Goal: Information Seeking & Learning: Learn about a topic

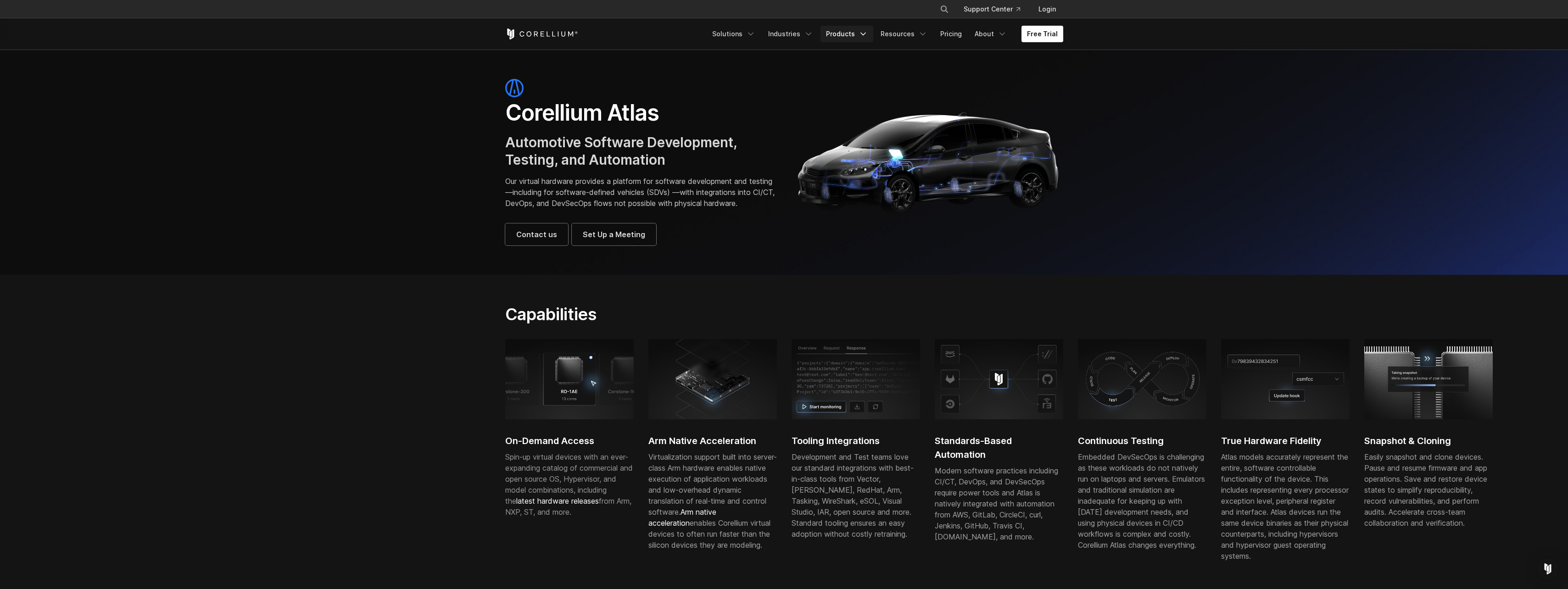
click at [868, 32] on icon "Navigation Menu" at bounding box center [863, 34] width 9 height 9
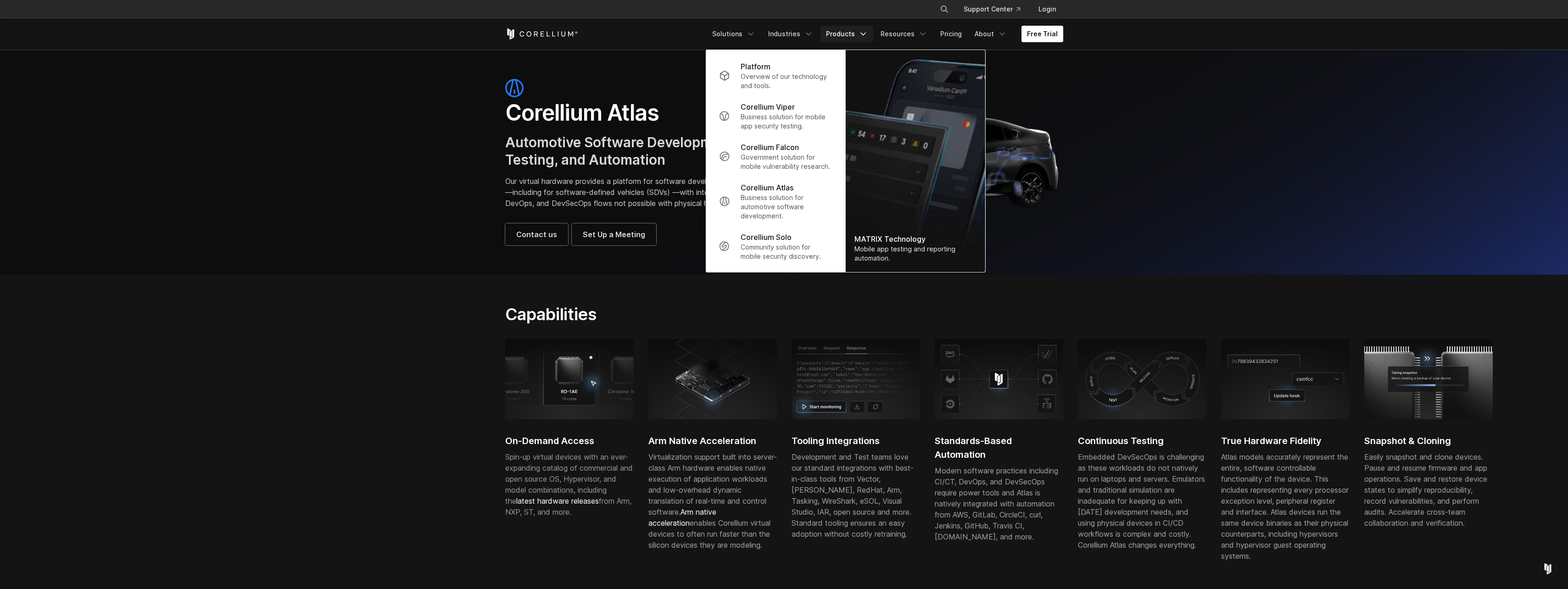
click at [1256, 171] on section "Corellium Atlas Automotive Software Development, Testing, and Automation Our vi…" at bounding box center [784, 162] width 1568 height 225
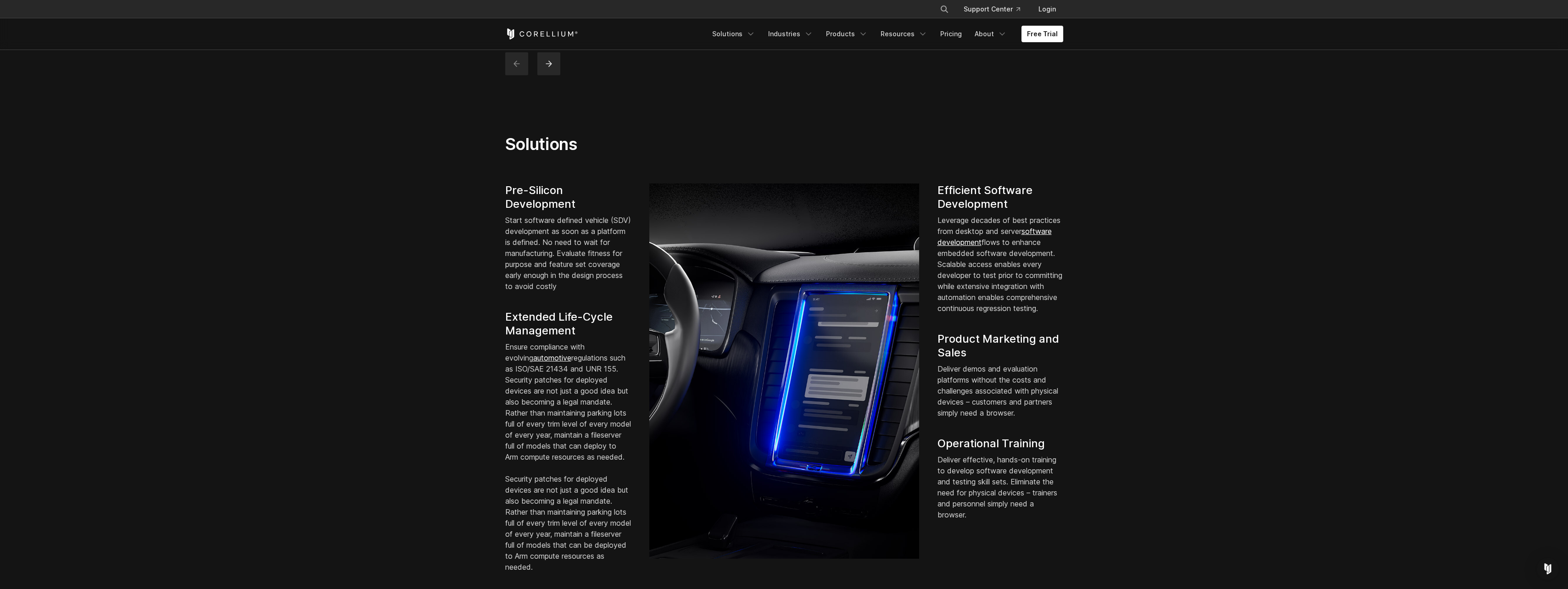
scroll to position [228, 0]
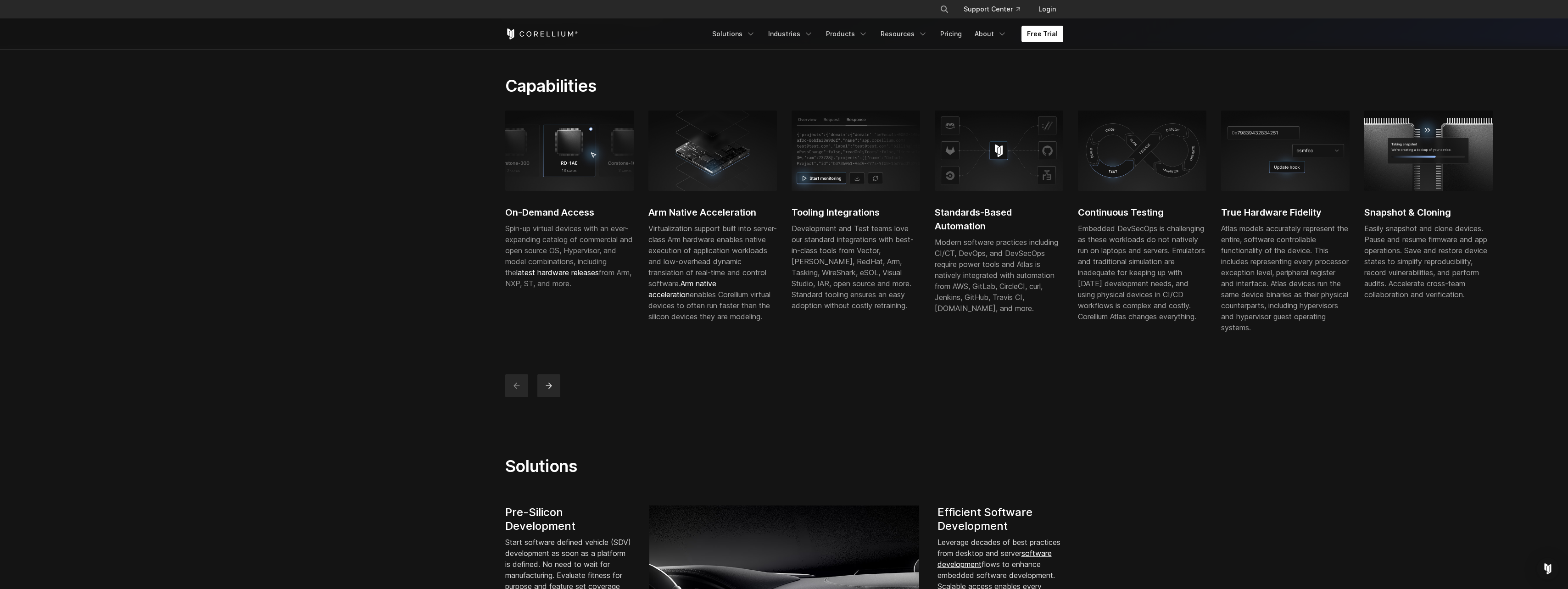
click at [549, 277] on span "latest hardware releases" at bounding box center [557, 272] width 82 height 9
click at [549, 390] on icon "next" at bounding box center [549, 385] width 9 height 9
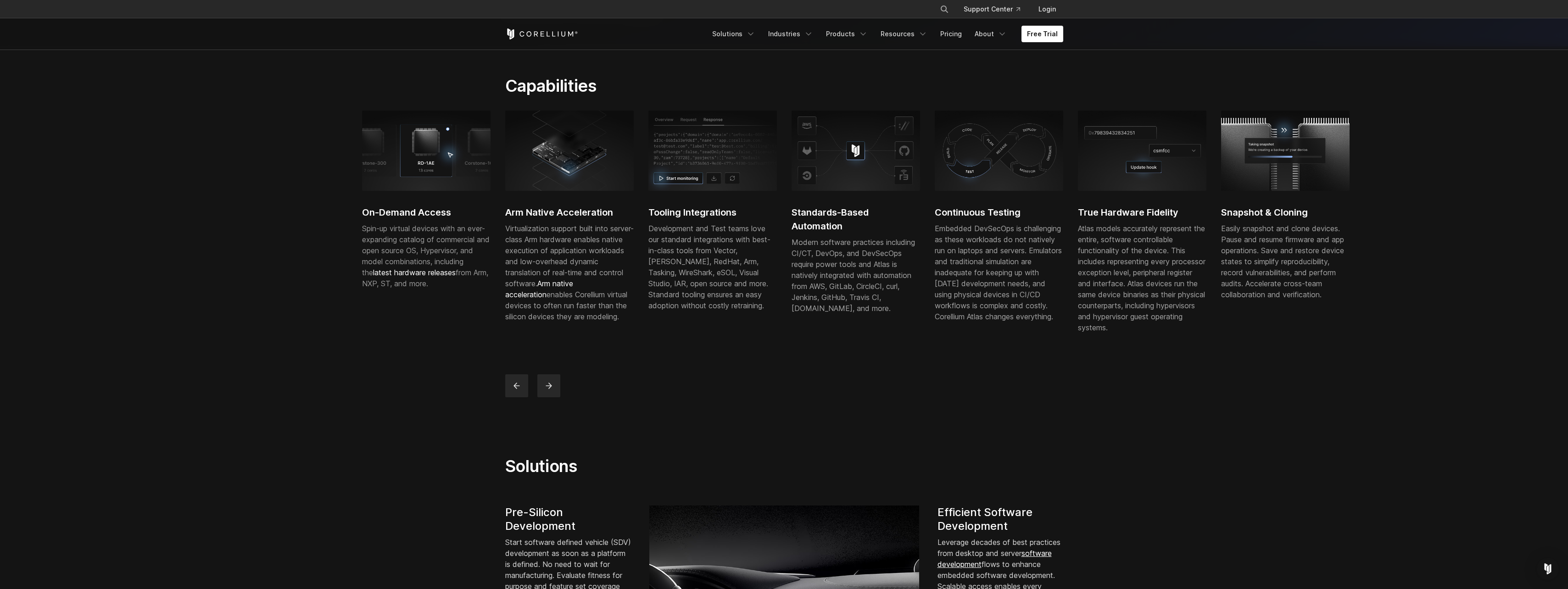
click at [534, 394] on div at bounding box center [785, 385] width 560 height 23
click at [521, 392] on button "previous" at bounding box center [516, 385] width 23 height 23
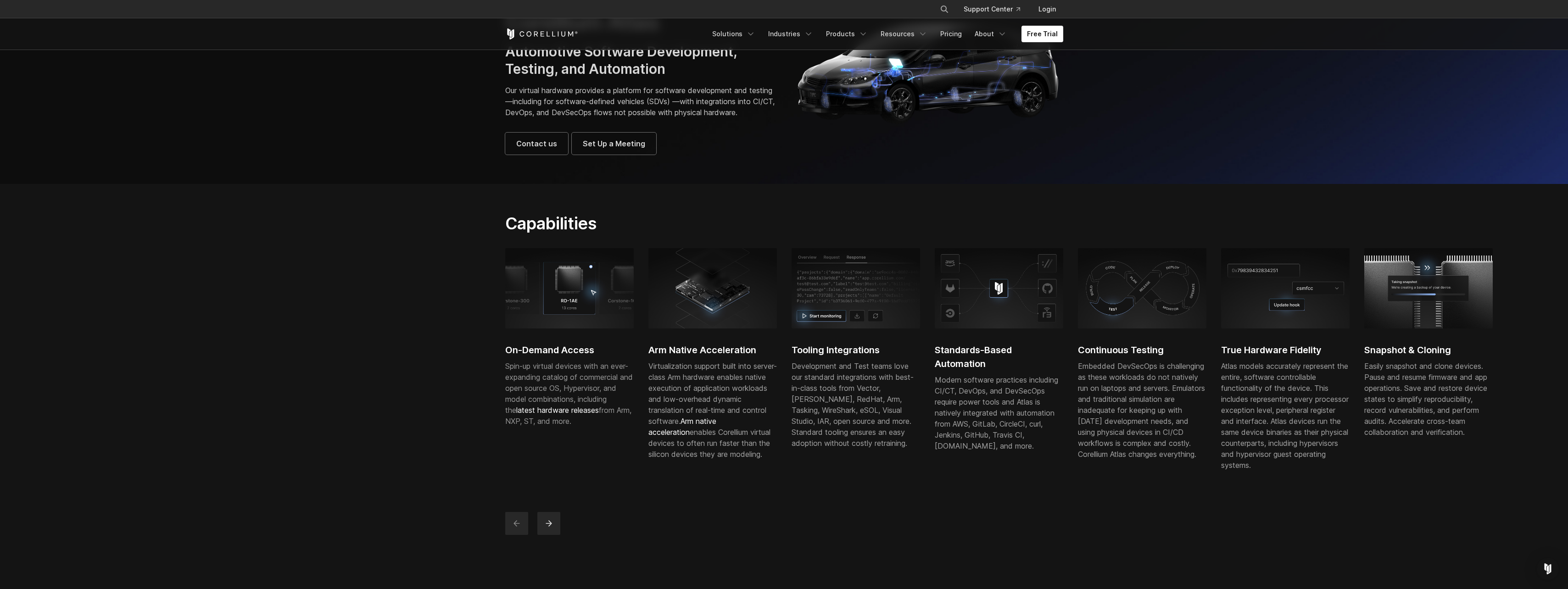
scroll to position [0, 0]
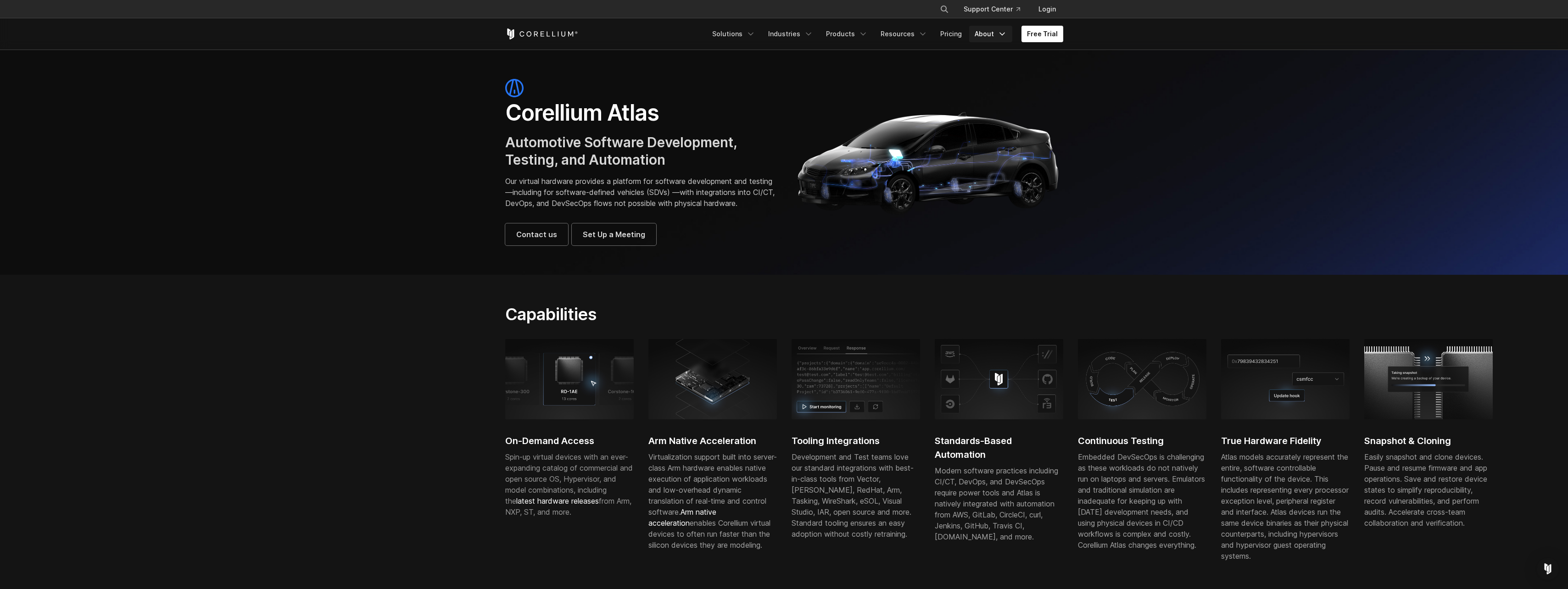
click at [1000, 34] on icon "Navigation Menu" at bounding box center [1002, 34] width 9 height 9
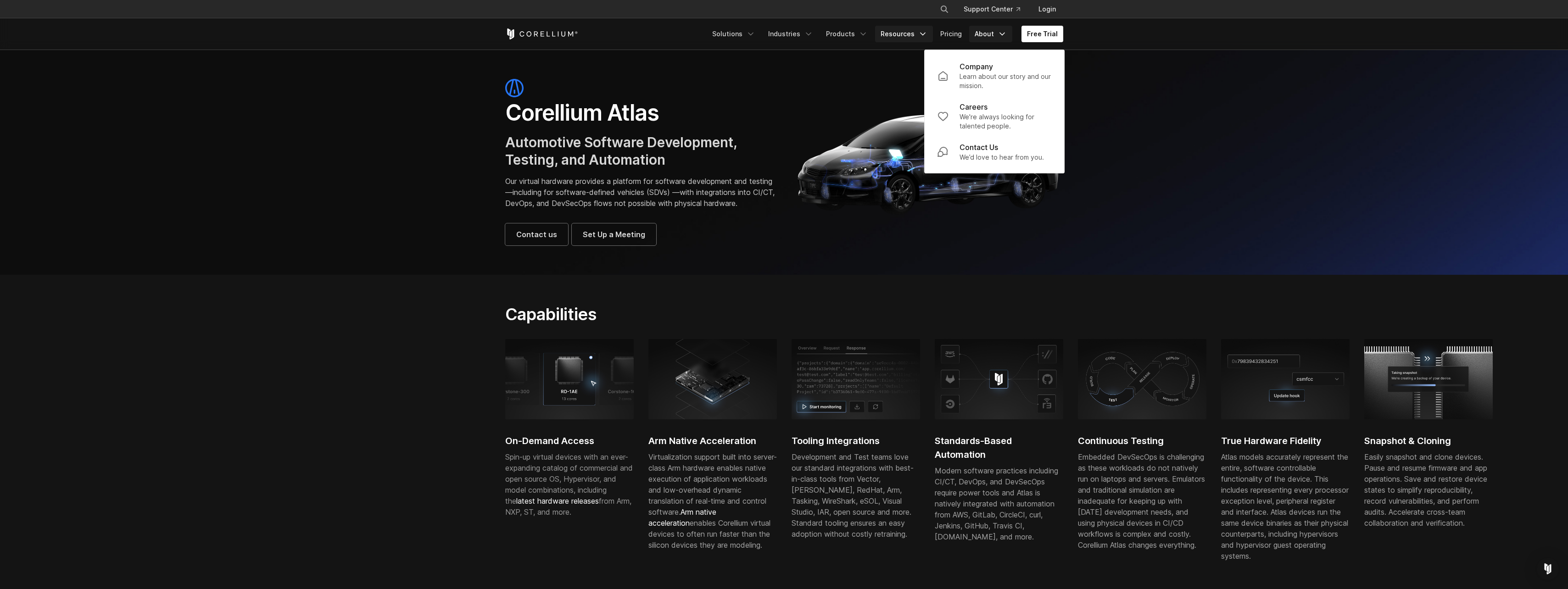
click at [926, 37] on icon "Navigation Menu" at bounding box center [922, 34] width 9 height 9
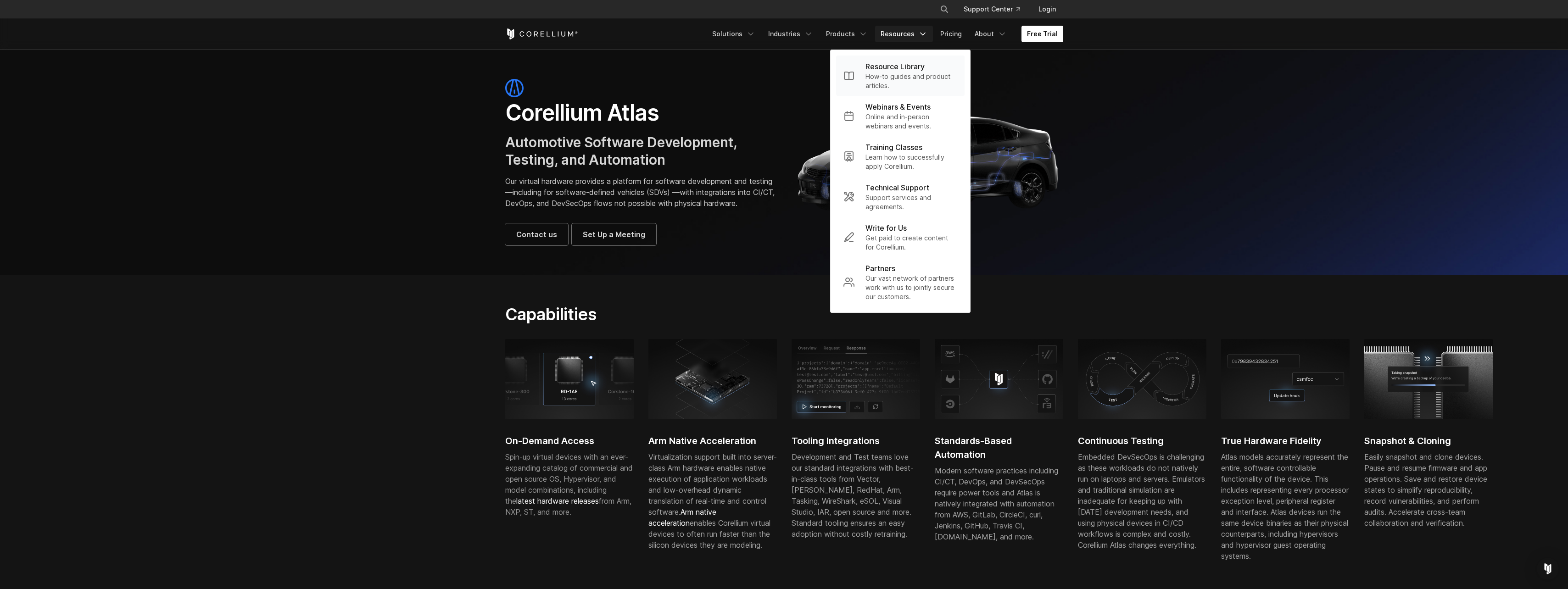
click at [889, 76] on p "How-to guides and product articles." at bounding box center [911, 81] width 91 height 18
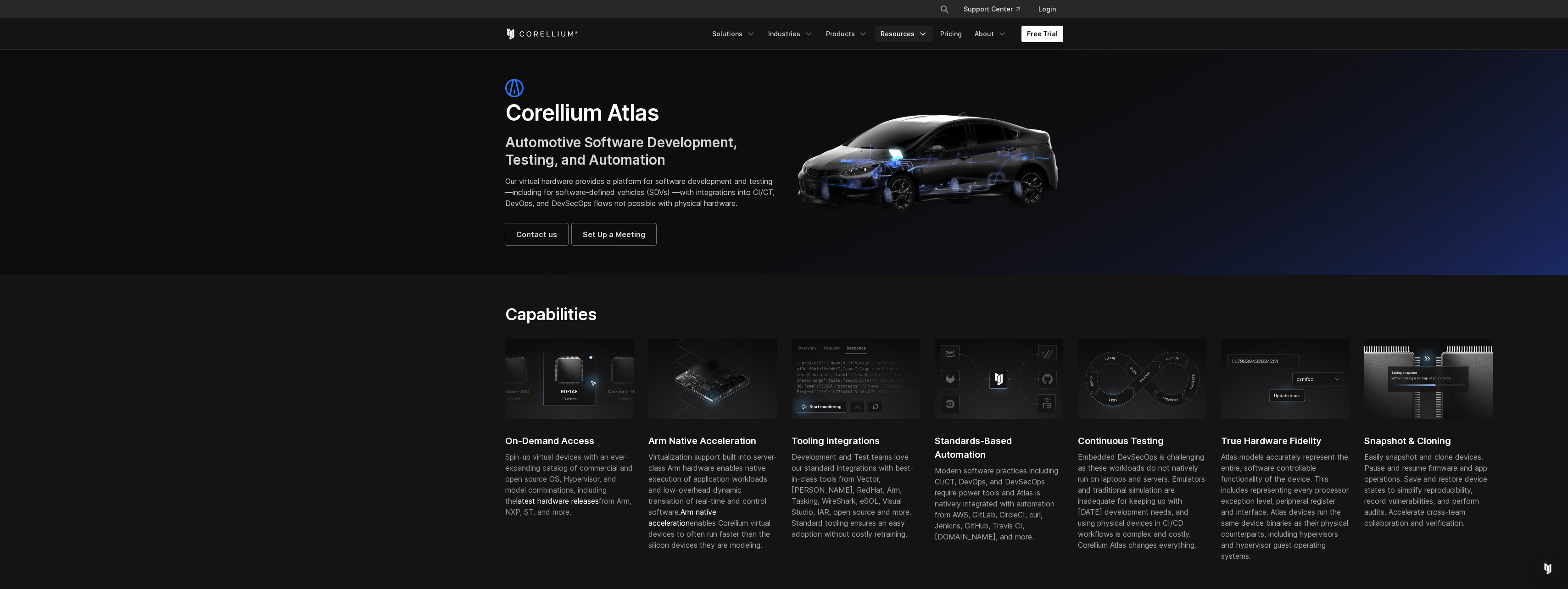
click at [923, 35] on icon "Navigation Menu" at bounding box center [922, 34] width 9 height 9
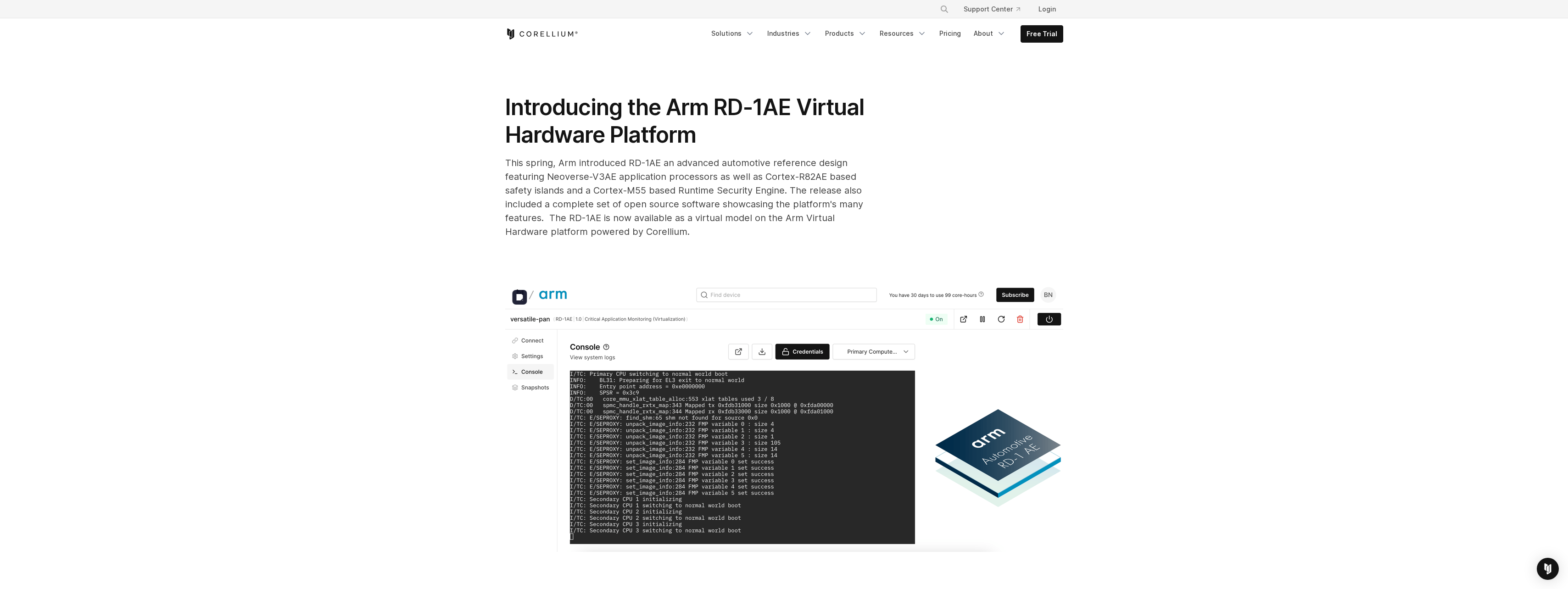
click at [726, 294] on img at bounding box center [784, 417] width 558 height 269
click at [737, 293] on img at bounding box center [784, 417] width 558 height 269
click at [867, 31] on icon "Navigation Menu" at bounding box center [862, 33] width 9 height 9
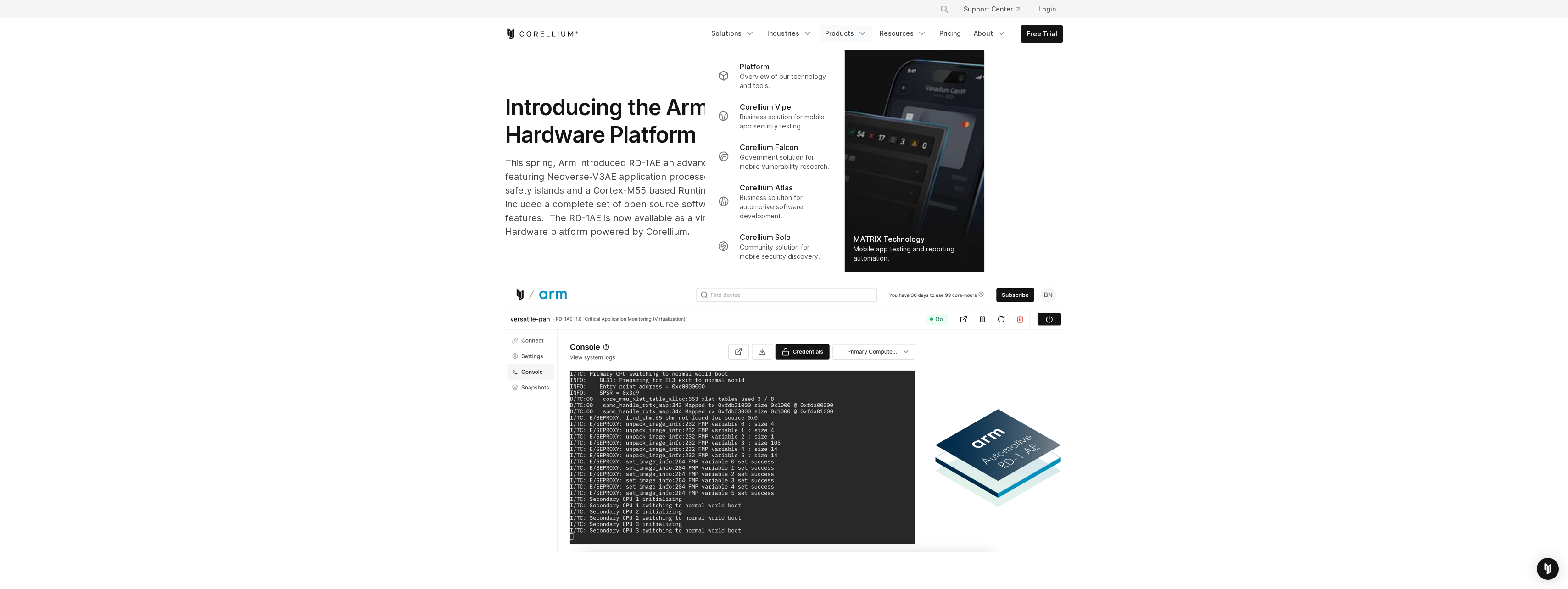
click at [659, 183] on div "This spring, Arm introduced RD-1AE an advanced automotive reference design feat…" at bounding box center [689, 197] width 367 height 82
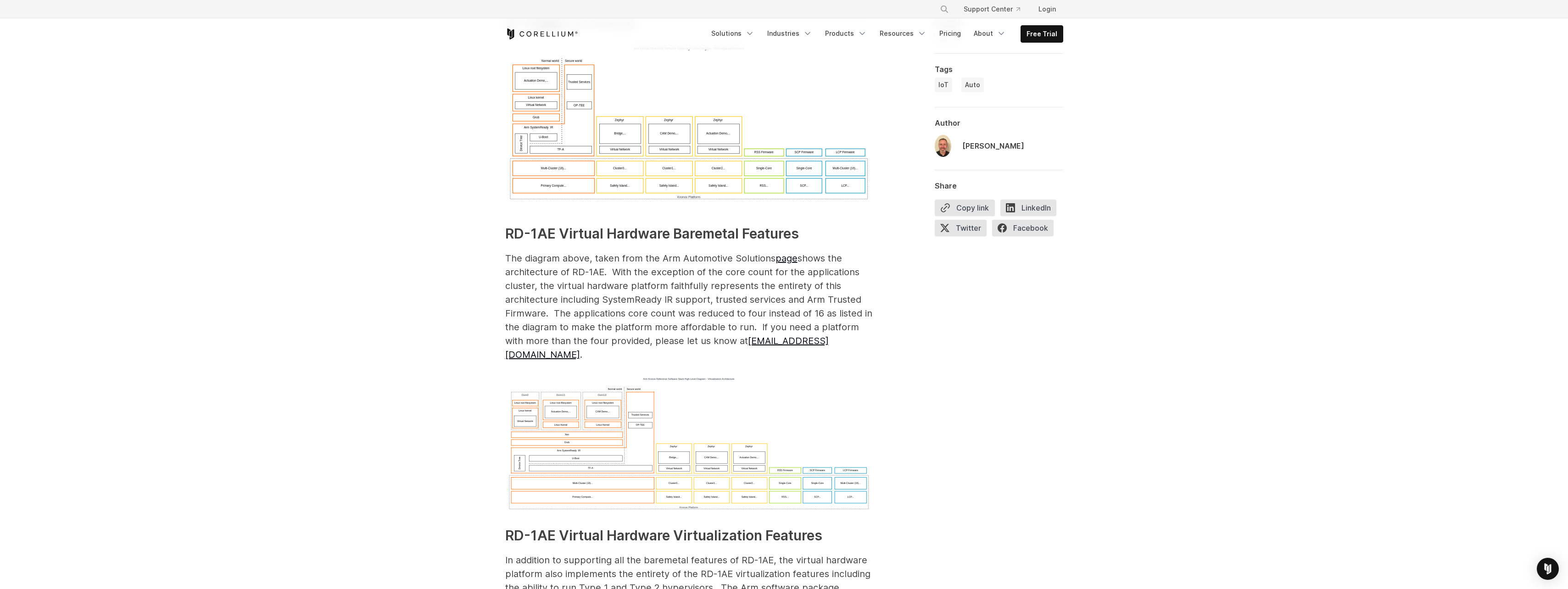
scroll to position [734, 0]
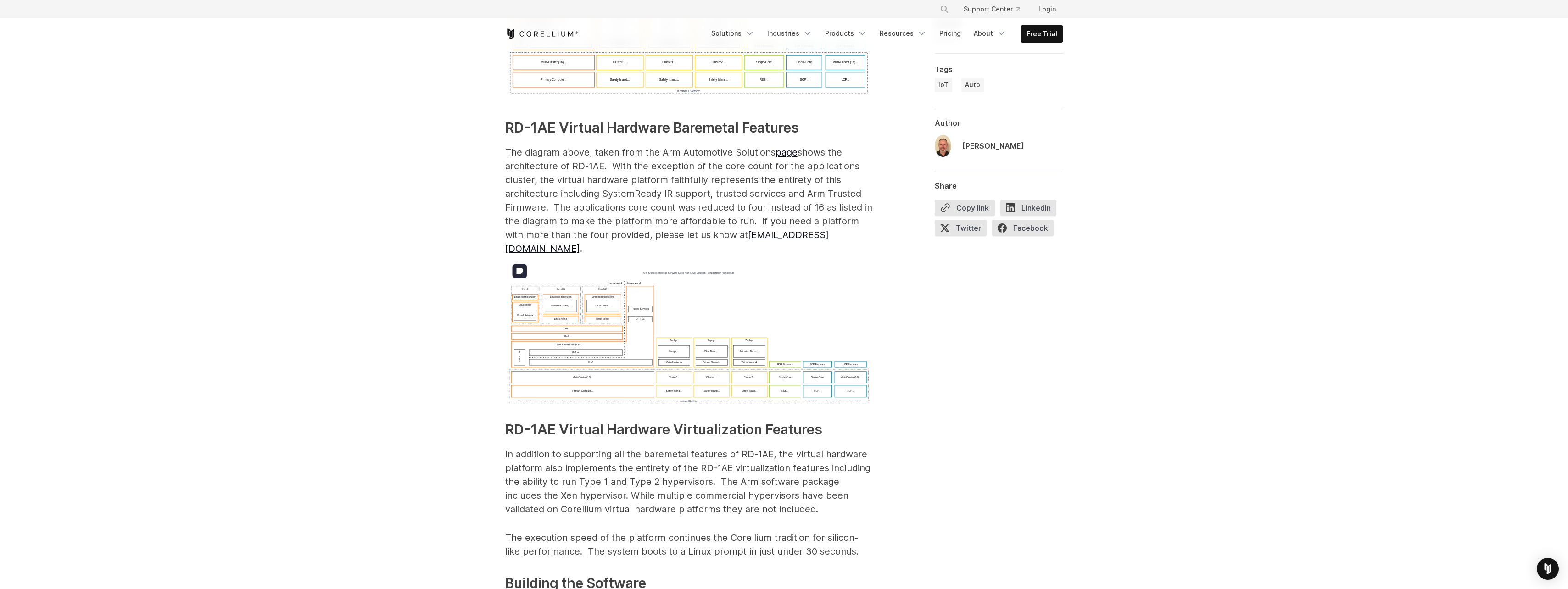
click at [685, 322] on img at bounding box center [689, 338] width 367 height 136
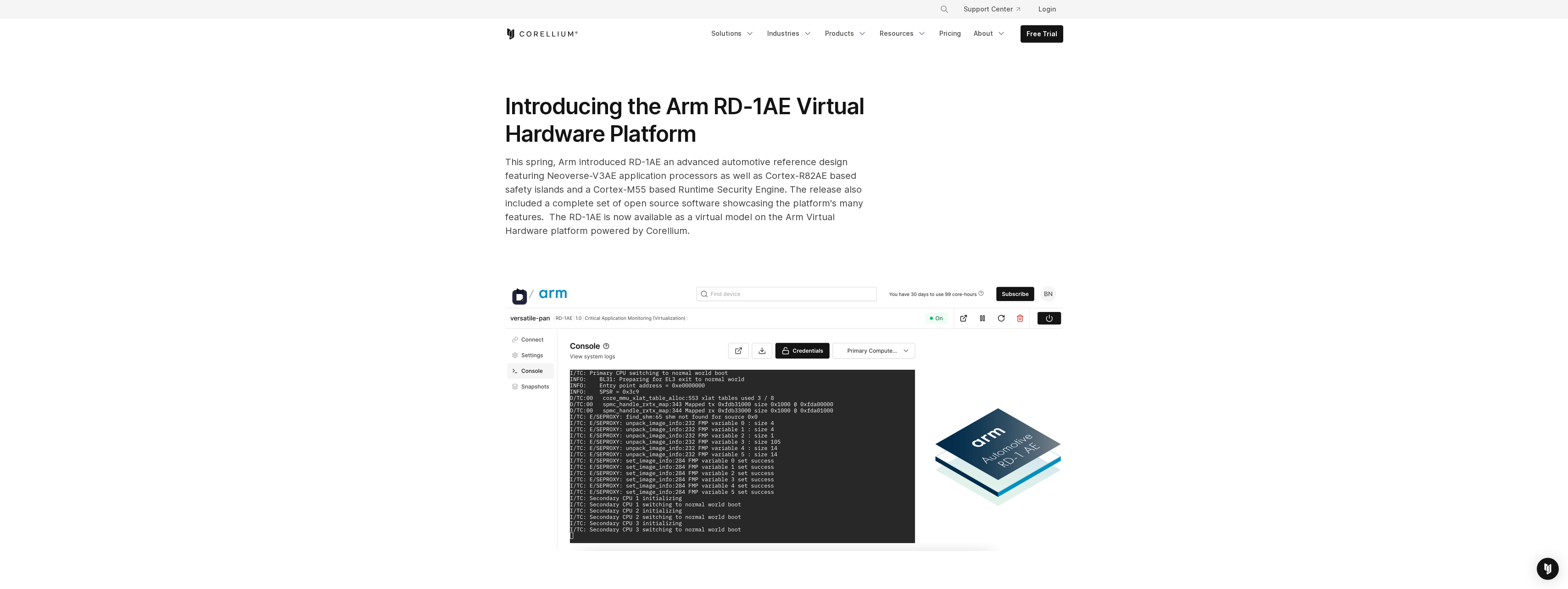
scroll to position [0, 0]
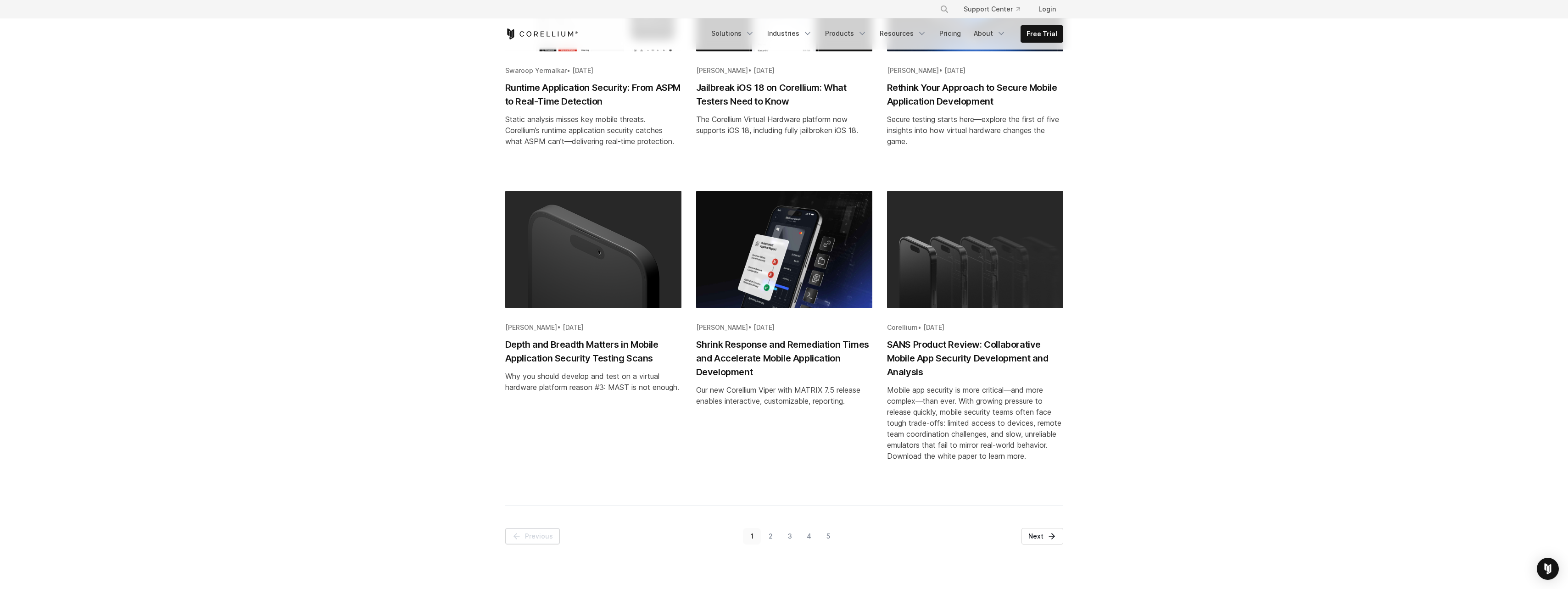
scroll to position [1009, 0]
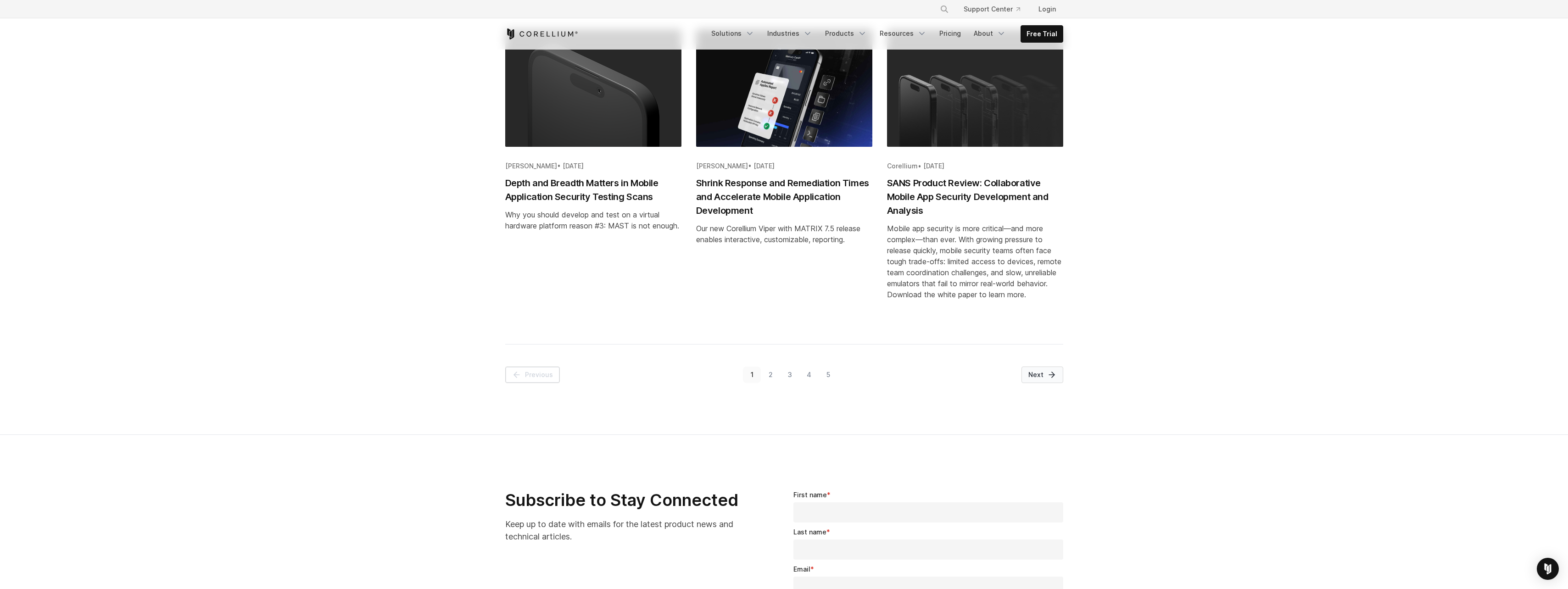
click at [1040, 375] on link "Next" at bounding box center [1042, 374] width 42 height 16
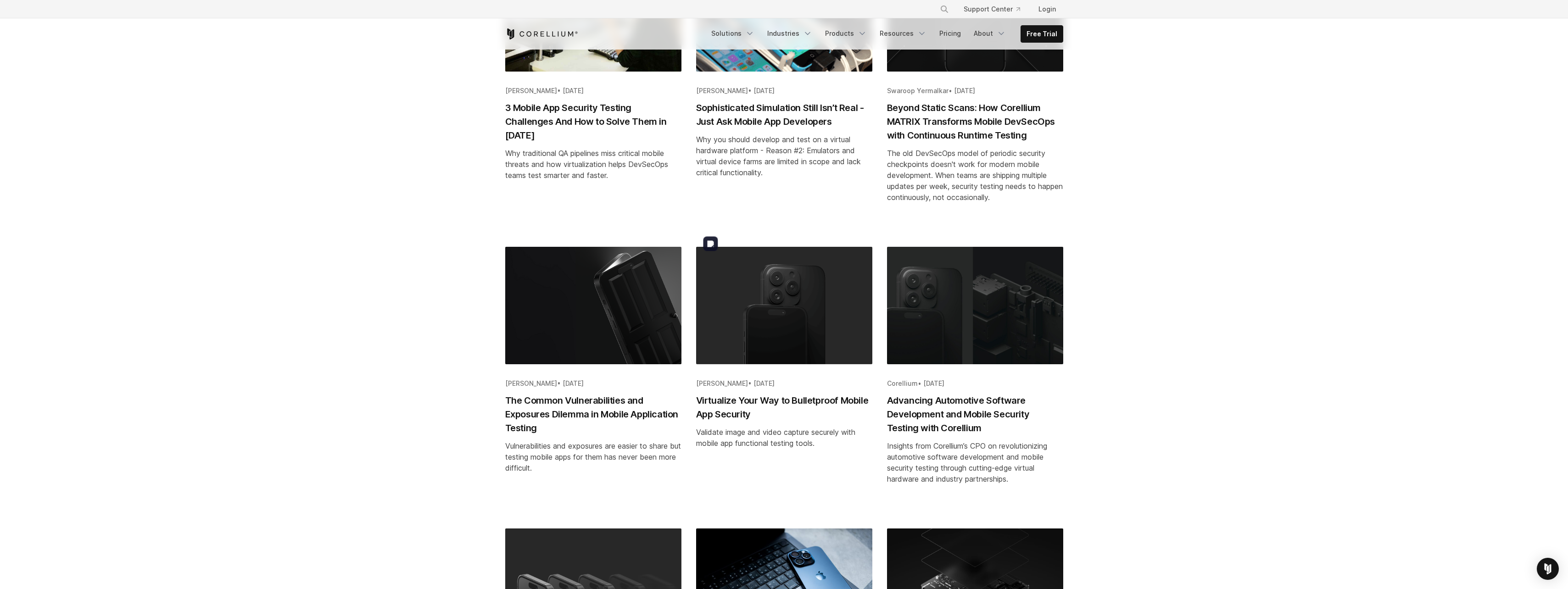
scroll to position [505, 0]
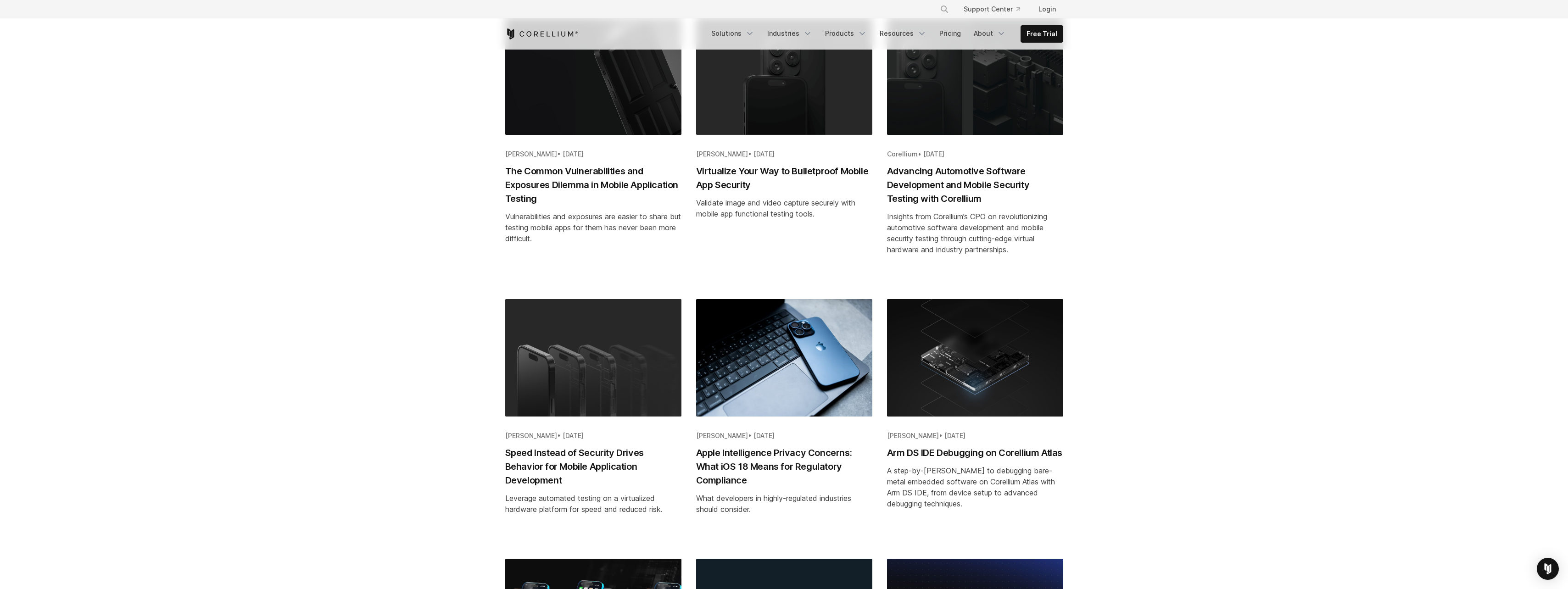
click at [936, 188] on h2 "Advancing Automotive Software Development and Mobile Security Testing with Core…" at bounding box center [975, 185] width 176 height 41
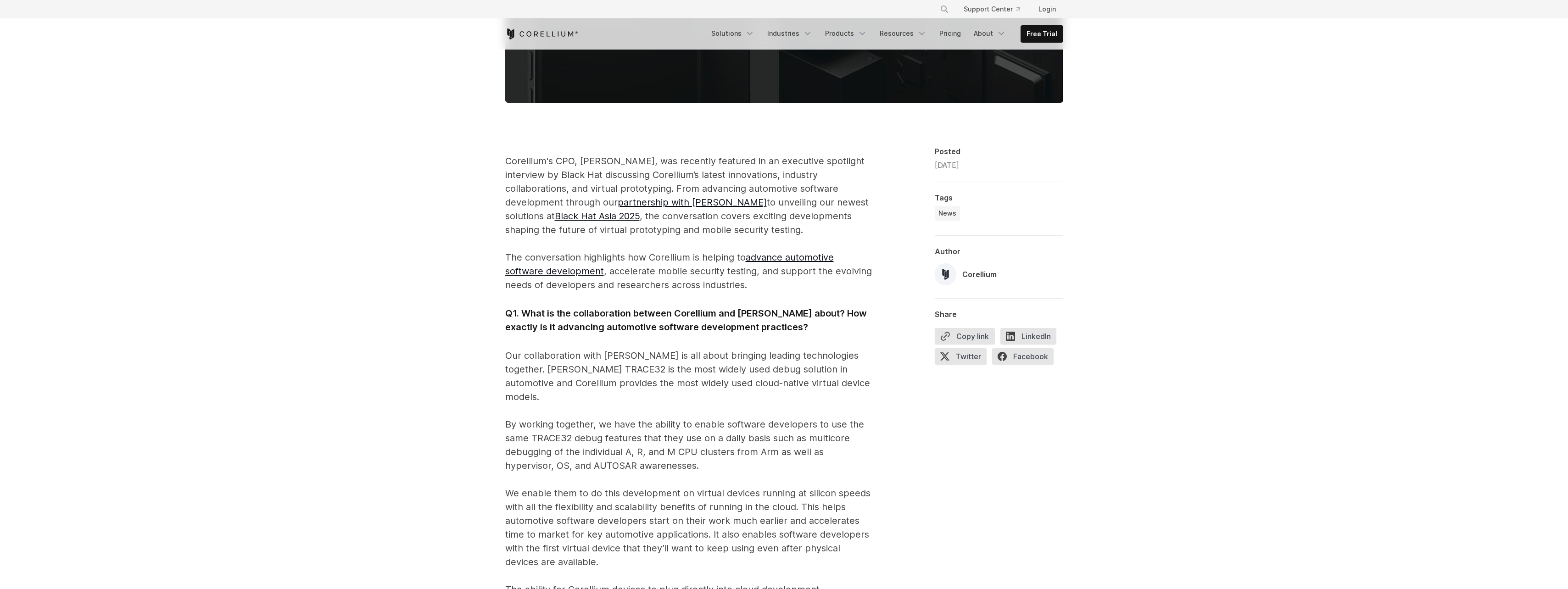
scroll to position [642, 0]
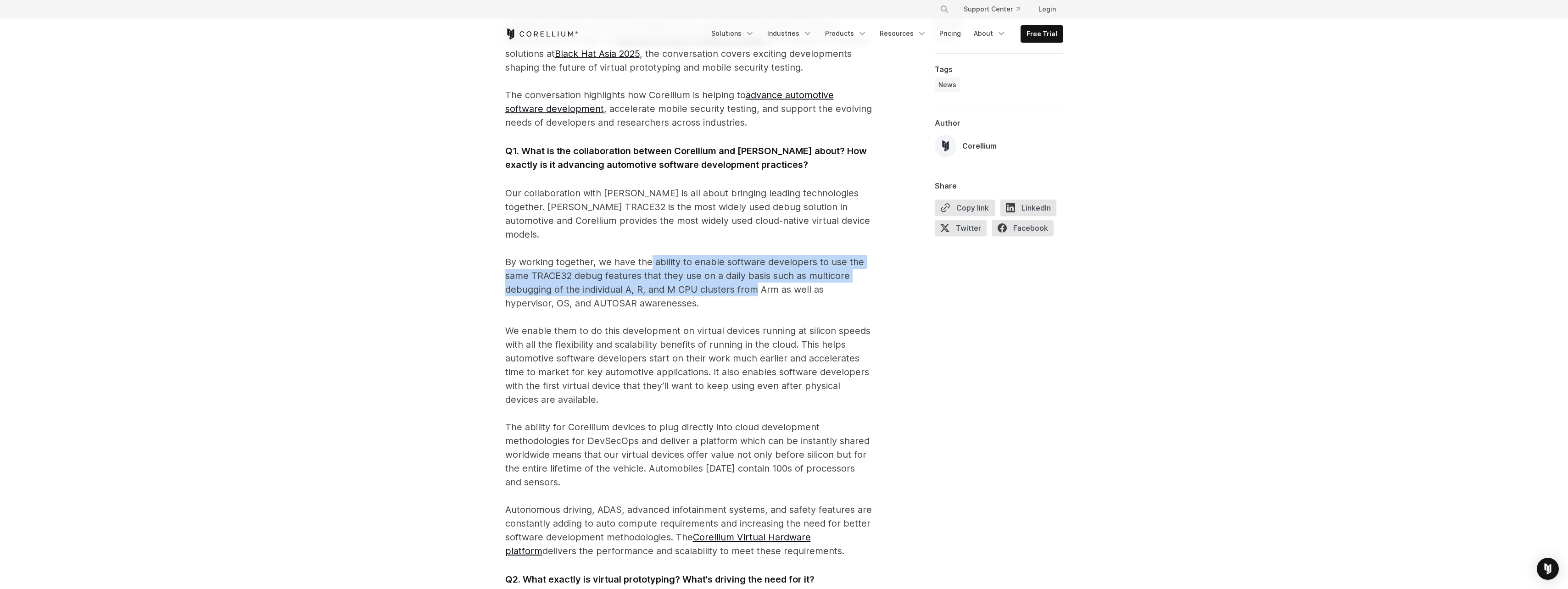
drag, startPoint x: 647, startPoint y: 262, endPoint x: 756, endPoint y: 289, distance: 112.3
click at [756, 289] on p "Our collaboration with [PERSON_NAME] is all about bringing leading technologies…" at bounding box center [689, 372] width 367 height 371
drag, startPoint x: 756, startPoint y: 289, endPoint x: 696, endPoint y: 290, distance: 60.0
click at [696, 290] on p "Our collaboration with Lauterbach is all about bringing leading technologies to…" at bounding box center [689, 372] width 367 height 371
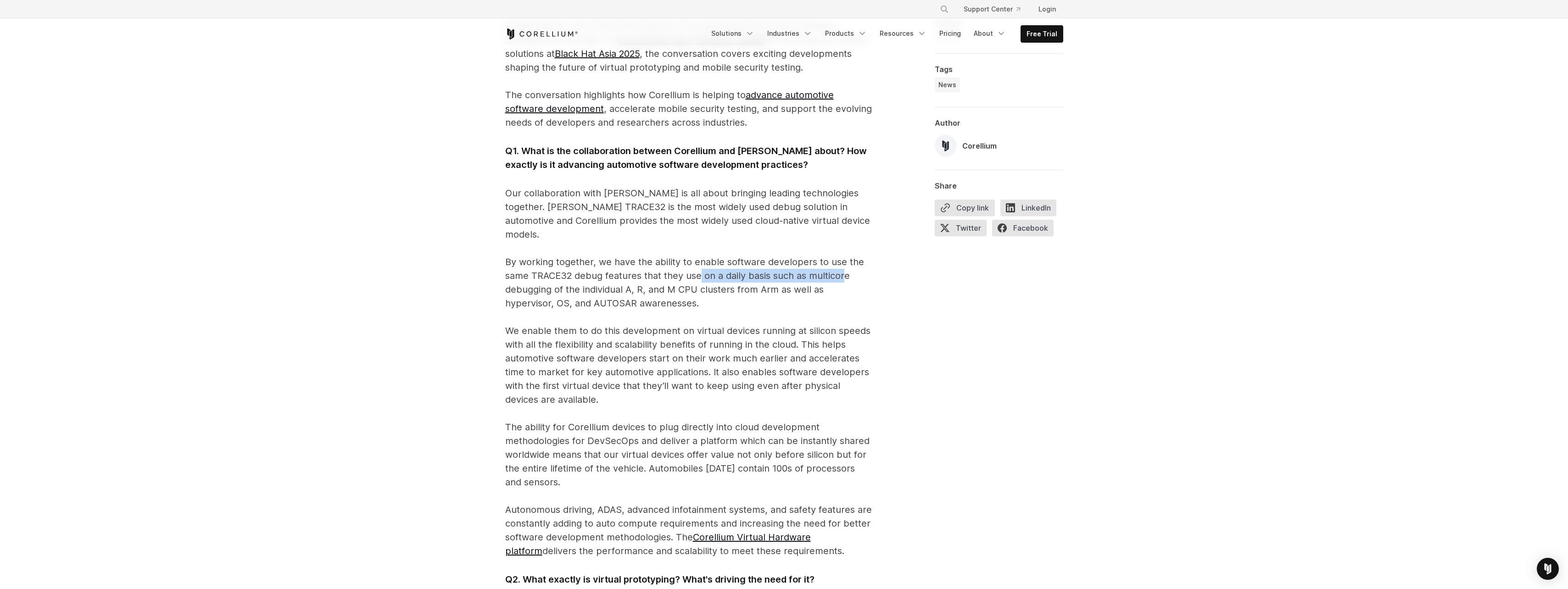
drag, startPoint x: 701, startPoint y: 275, endPoint x: 843, endPoint y: 276, distance: 142.0
click at [843, 276] on p "Our collaboration with Lauterbach is all about bringing leading technologies to…" at bounding box center [689, 372] width 367 height 371
click at [552, 288] on p "Our collaboration with Lauterbach is all about bringing leading technologies to…" at bounding box center [689, 372] width 367 height 371
drag, startPoint x: 560, startPoint y: 288, endPoint x: 788, endPoint y: 296, distance: 228.1
click at [788, 296] on p "Our collaboration with Lauterbach is all about bringing leading technologies to…" at bounding box center [689, 372] width 367 height 371
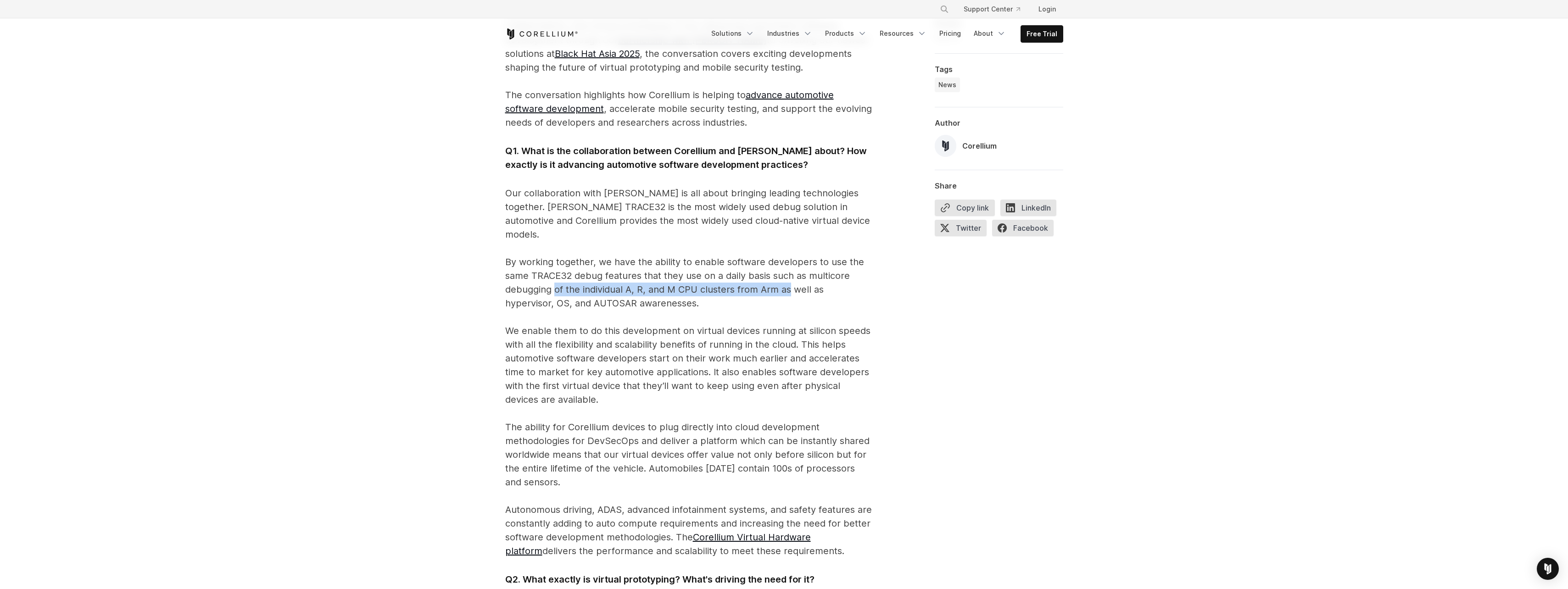
click at [788, 296] on p "Our collaboration with Lauterbach is all about bringing leading technologies to…" at bounding box center [689, 372] width 367 height 371
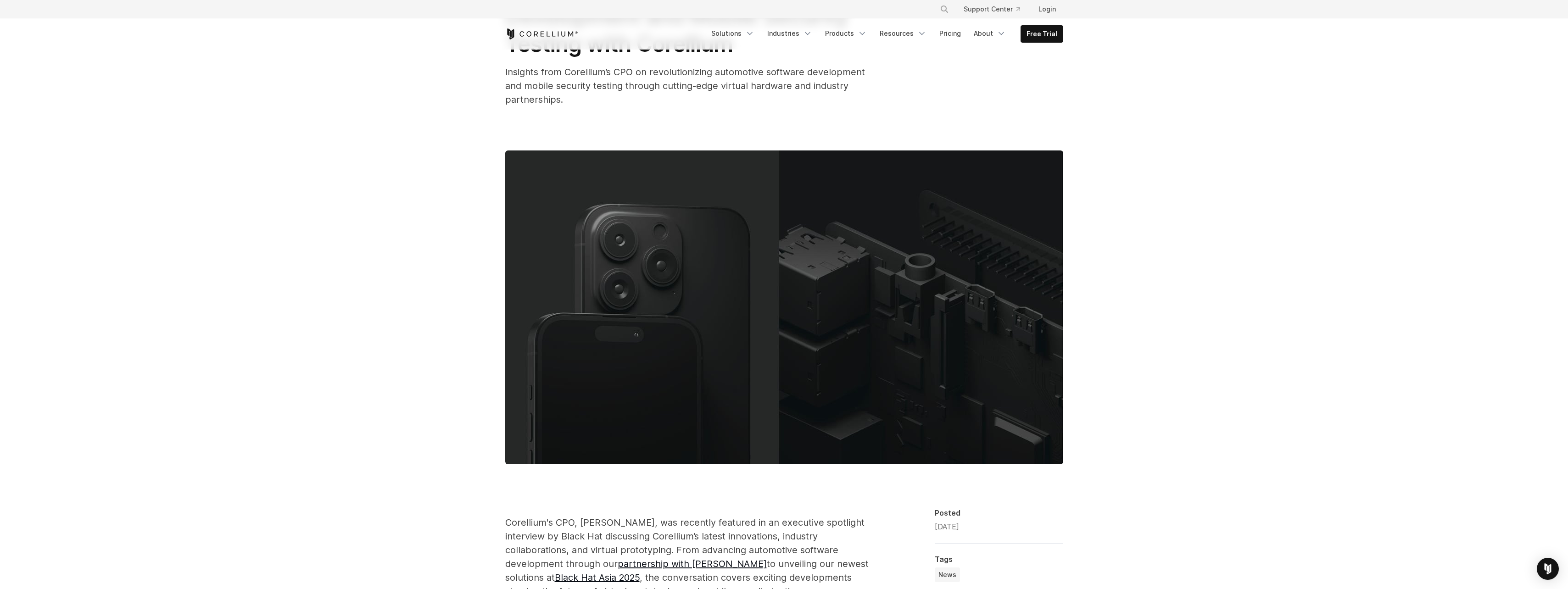
scroll to position [0, 0]
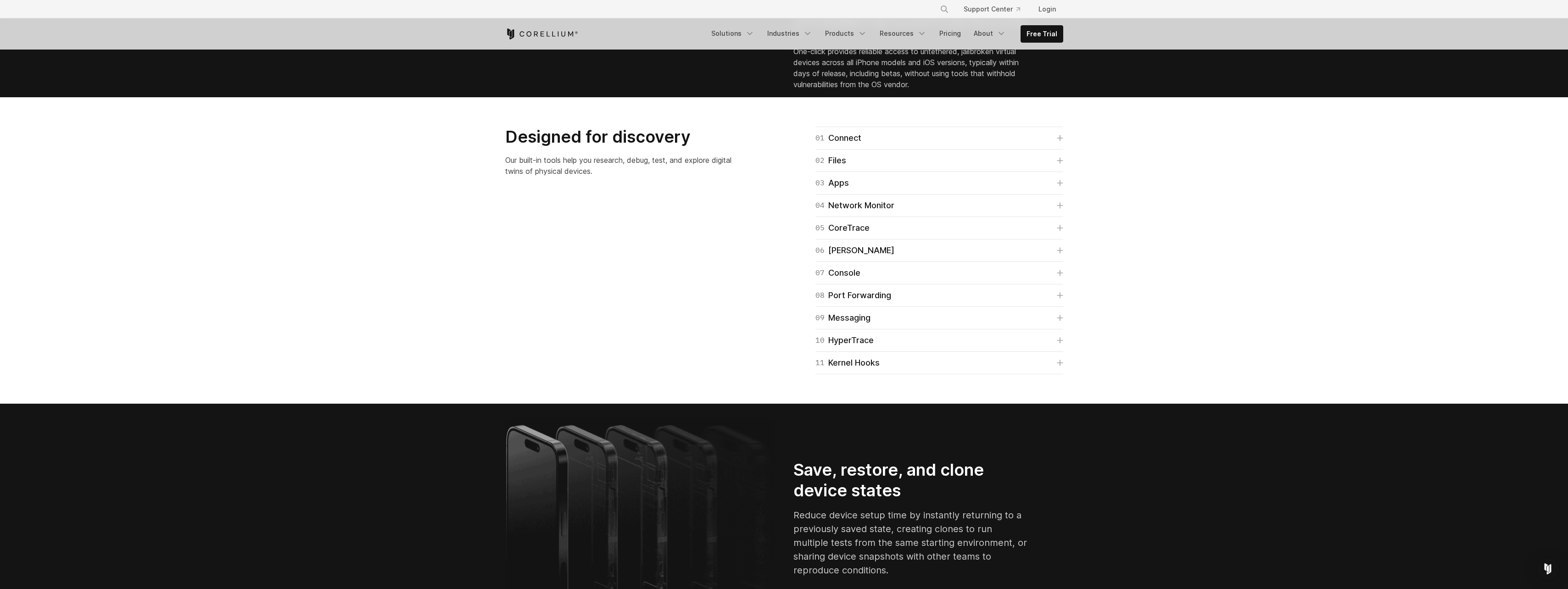
scroll to position [1421, 0]
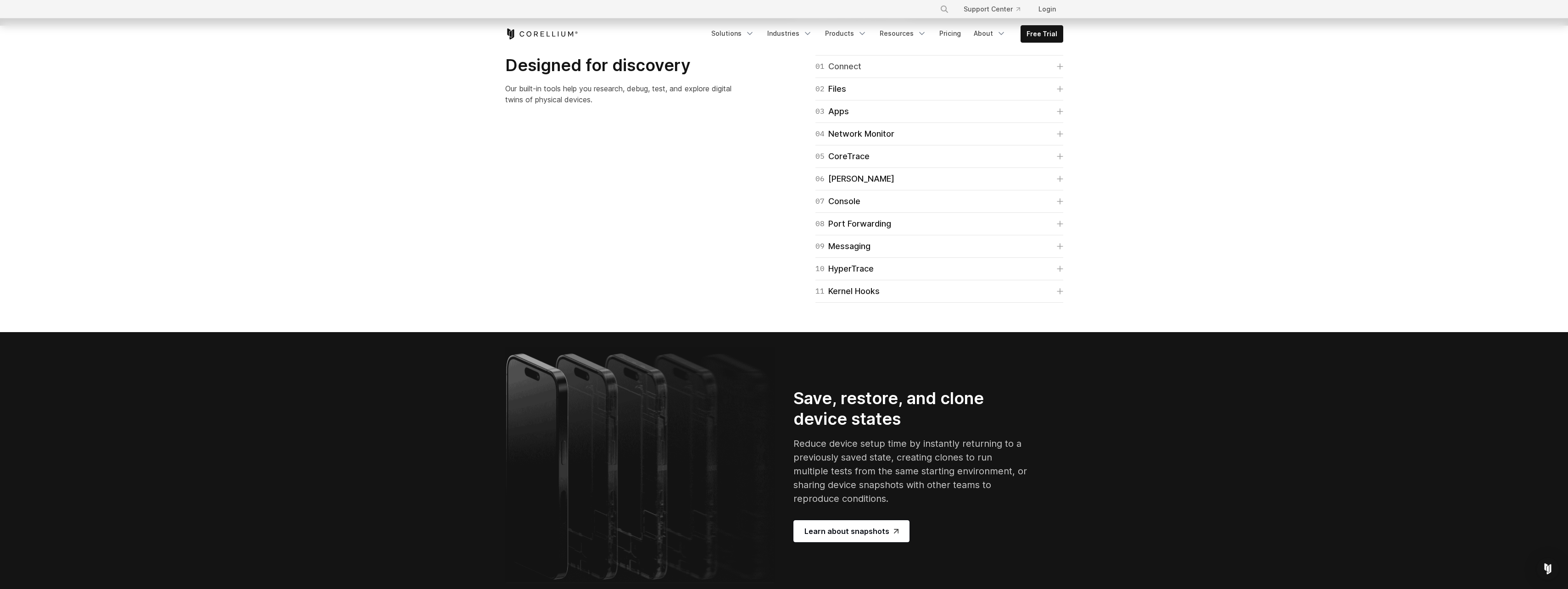
click at [1061, 70] on icon at bounding box center [1059, 66] width 6 height 6
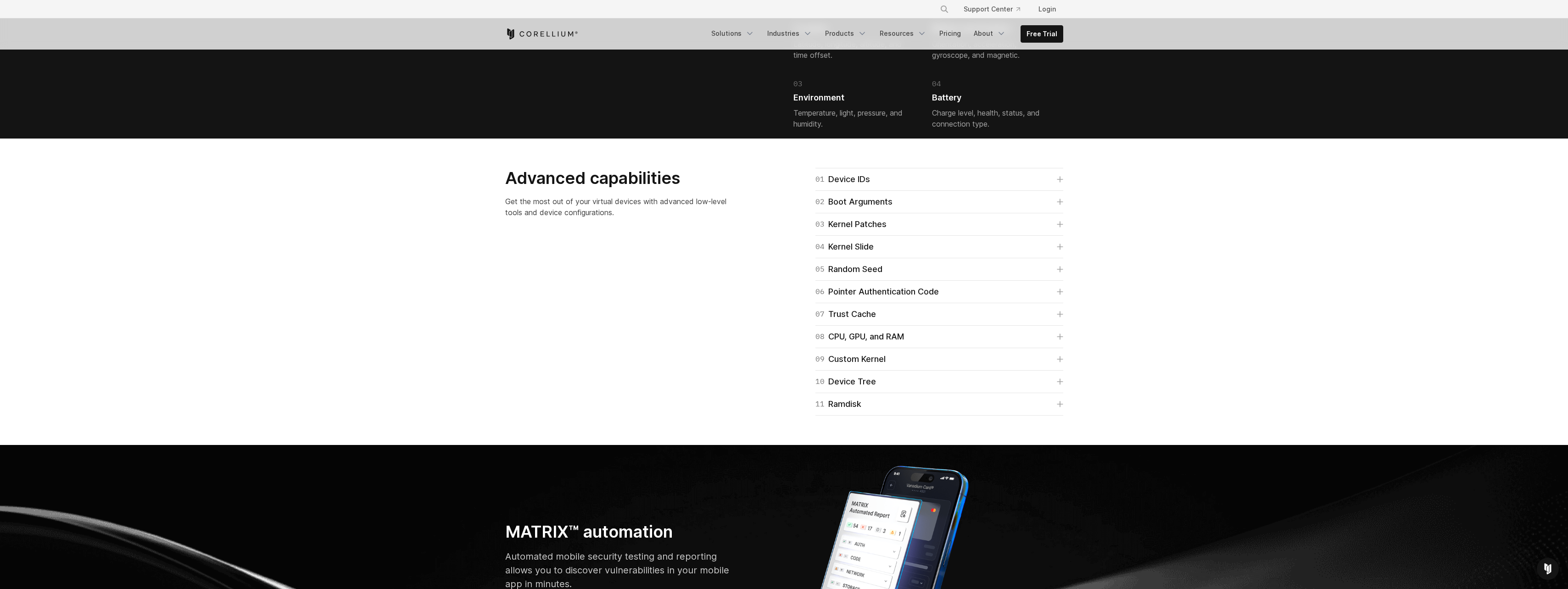
scroll to position [2384, 0]
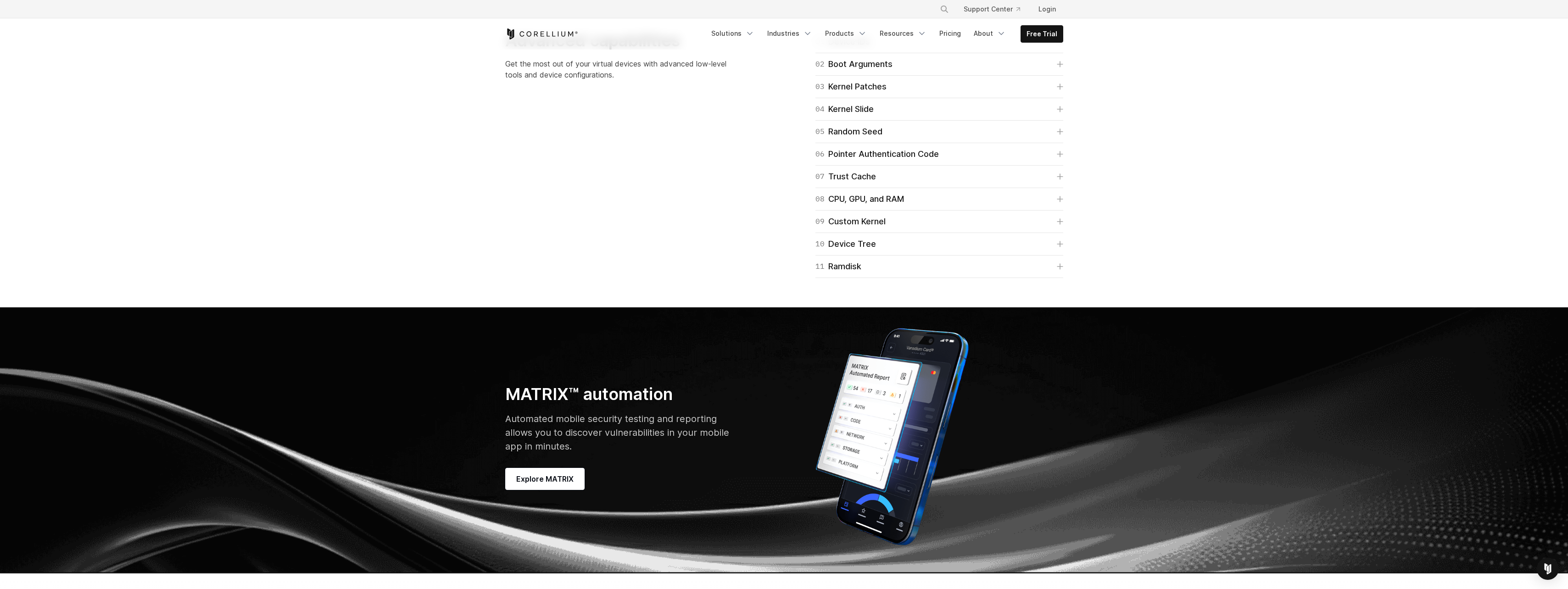
click at [1064, 278] on div "01 Device IDs Devices, like iPhones and Androids, have various identifiers uniq…" at bounding box center [929, 154] width 288 height 247
click at [1062, 202] on icon at bounding box center [1059, 199] width 6 height 6
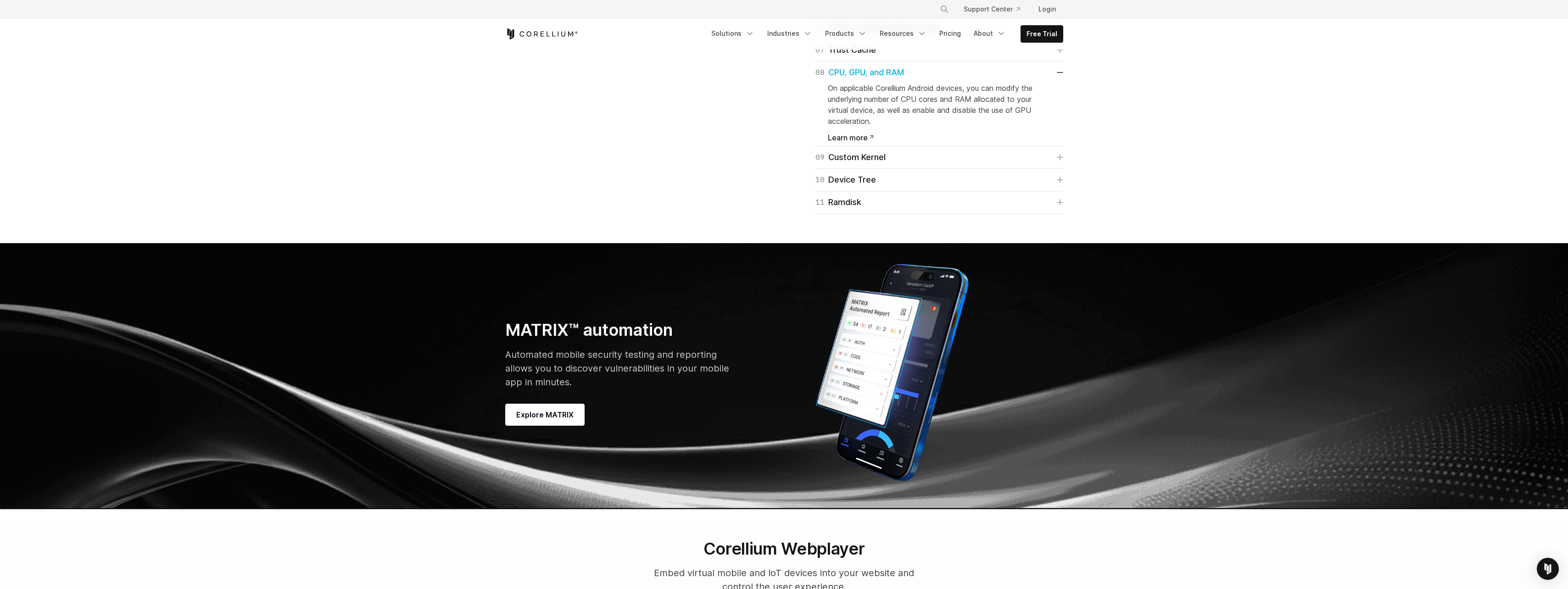
scroll to position [2522, 0]
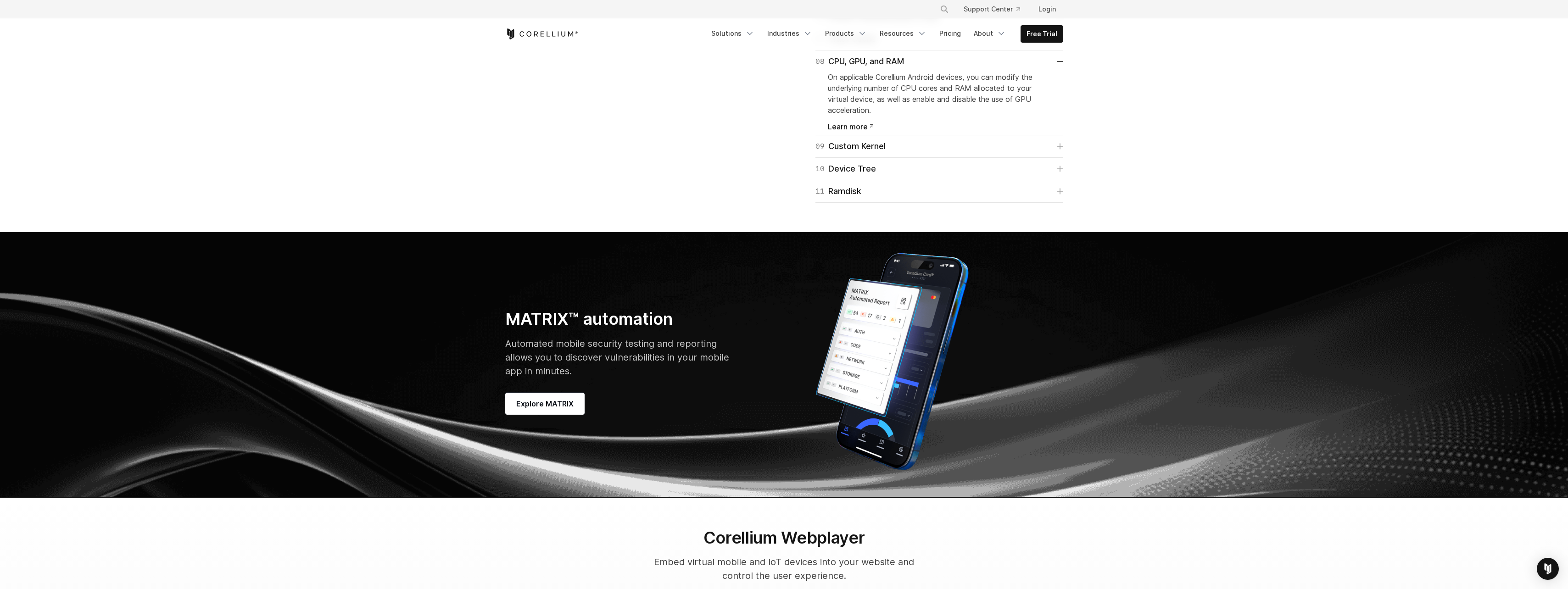
click at [844, 130] on span "Learn more" at bounding box center [850, 127] width 46 height 7
